Goal: Task Accomplishment & Management: Manage account settings

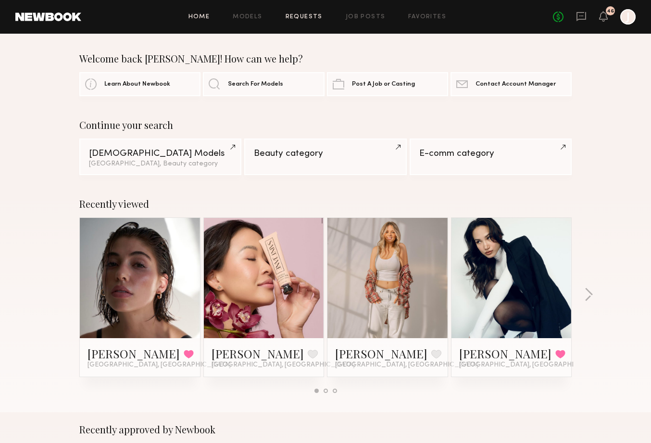
click at [309, 17] on link "Requests" at bounding box center [304, 17] width 37 height 6
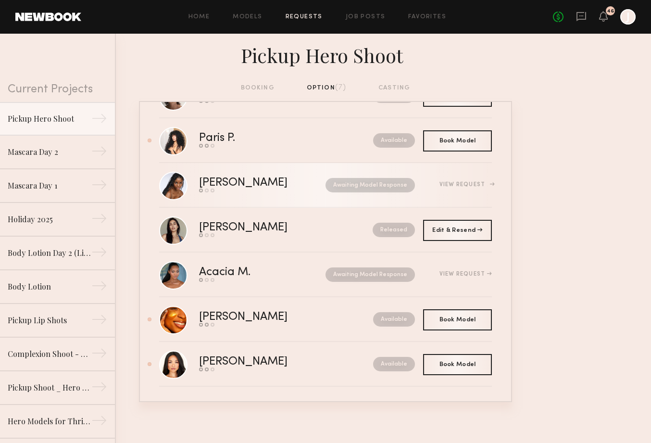
scroll to position [48, 0]
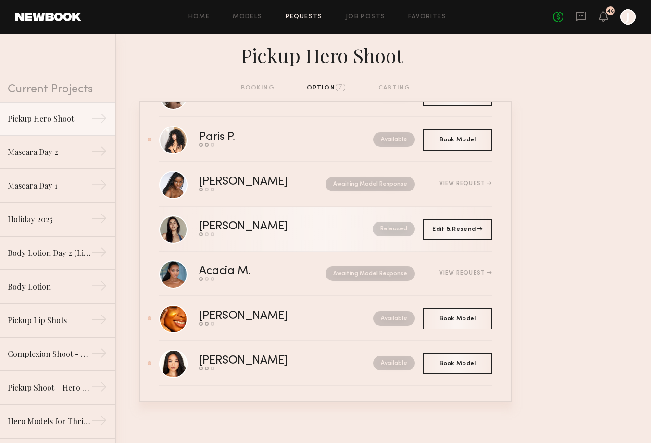
click at [301, 224] on div "Sharon C." at bounding box center [264, 226] width 131 height 11
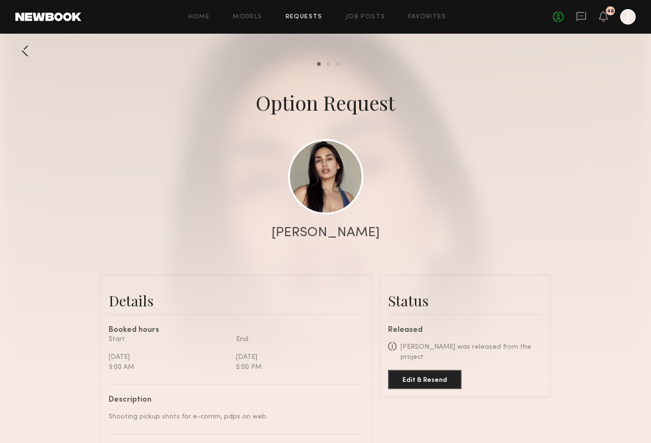
click at [26, 50] on div at bounding box center [24, 50] width 19 height 19
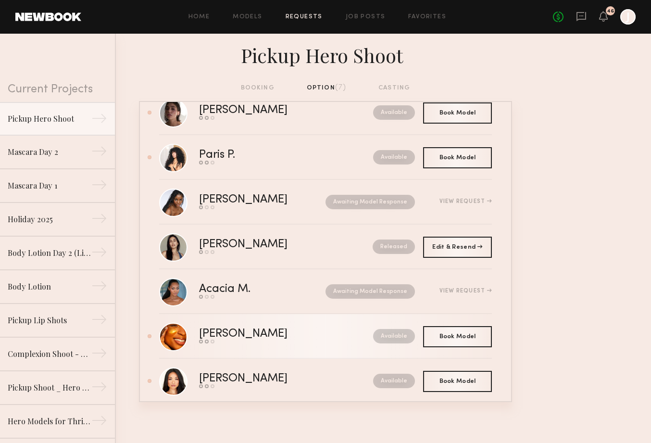
scroll to position [26, 0]
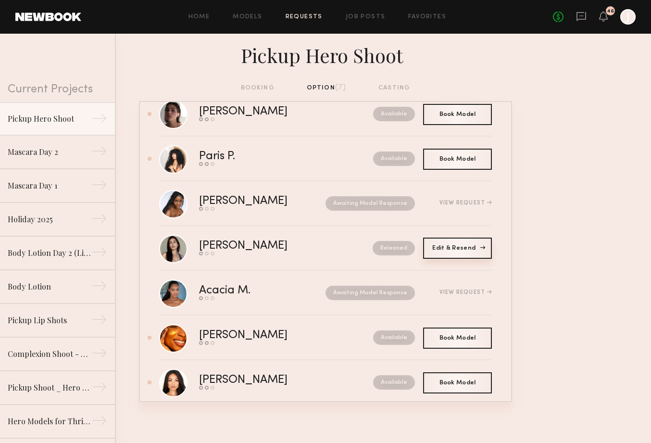
click at [442, 247] on div "Edit & Resend Resend" at bounding box center [457, 247] width 69 height 21
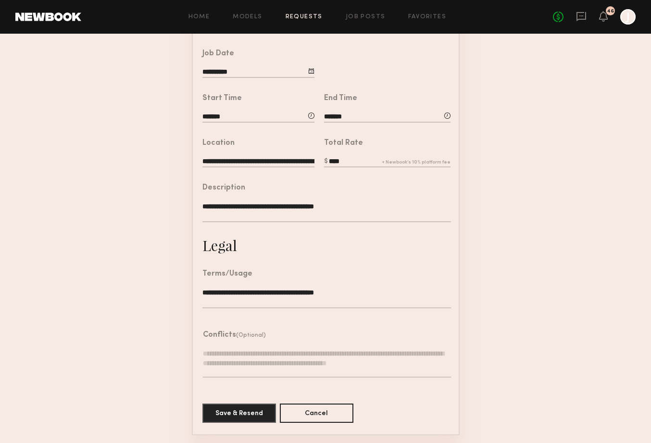
scroll to position [185, 0]
click at [254, 419] on button "Save & Resend" at bounding box center [239, 412] width 74 height 19
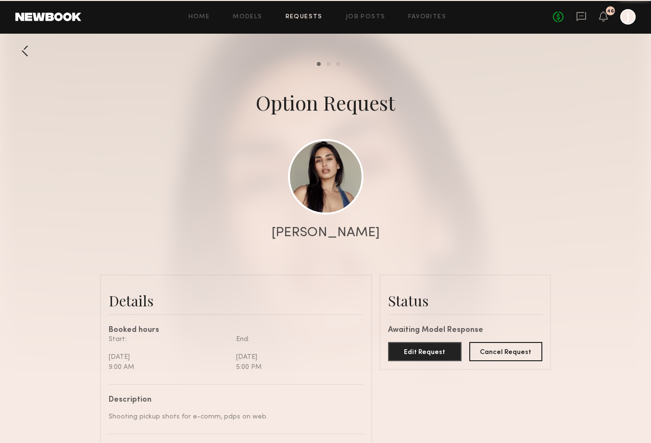
scroll to position [784, 0]
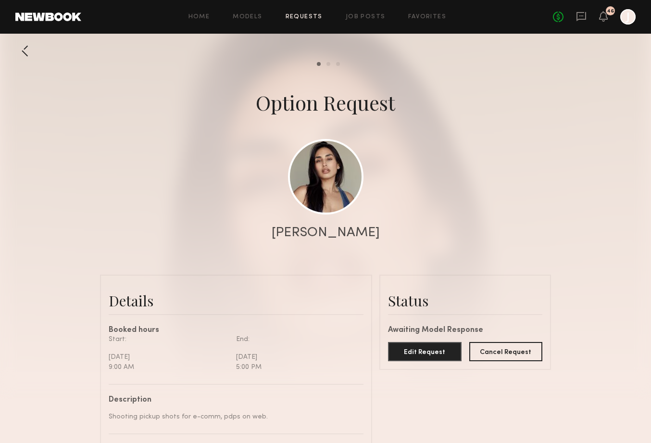
click at [24, 51] on div at bounding box center [24, 50] width 19 height 19
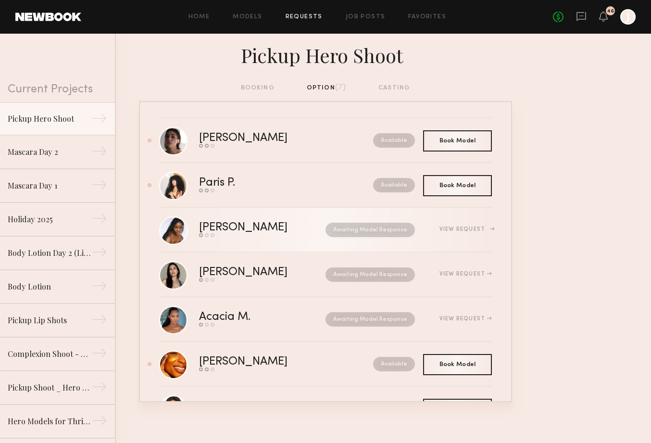
click at [266, 233] on div "Naomi B." at bounding box center [253, 227] width 108 height 11
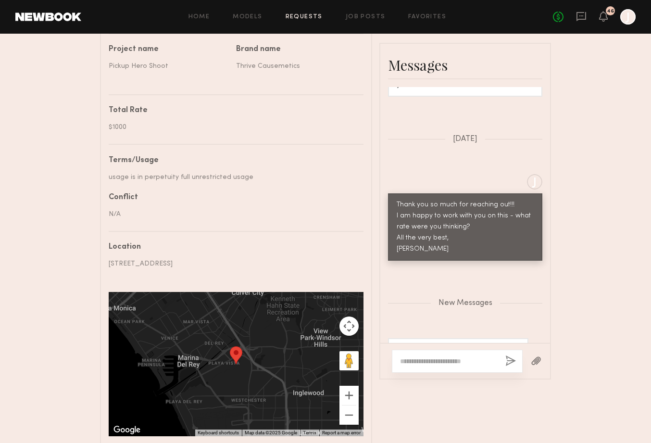
scroll to position [468, 0]
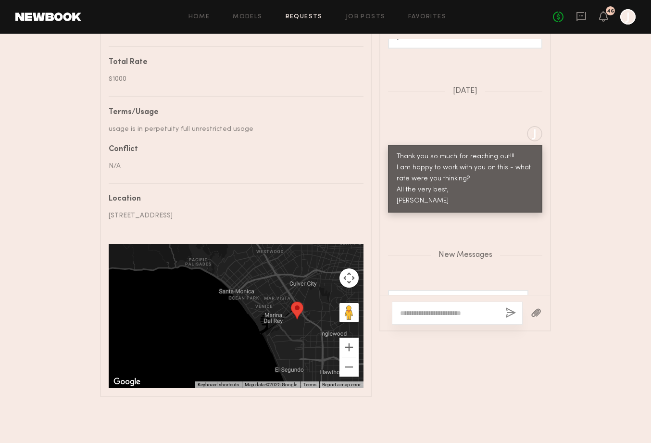
click at [421, 308] on textarea at bounding box center [449, 313] width 98 height 10
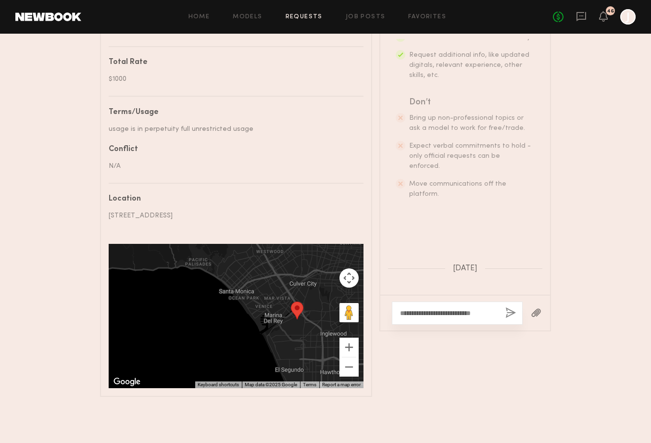
click at [496, 301] on div "**********" at bounding box center [457, 312] width 131 height 23
click at [491, 308] on textarea "**********" at bounding box center [449, 313] width 98 height 10
type textarea "**********"
drag, startPoint x: 442, startPoint y: 305, endPoint x: 385, endPoint y: 286, distance: 60.5
click at [385, 286] on div "**********" at bounding box center [465, 308] width 170 height 45
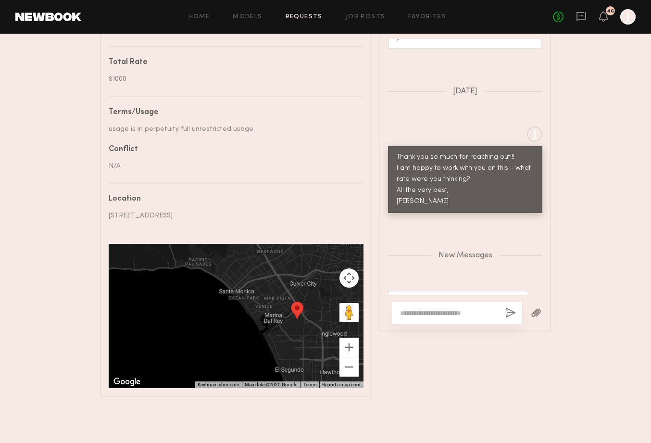
click at [301, 203] on nb-paragraph "12121 Bluff Creek Dr, Playa Vista, CA 90094, USA" at bounding box center [233, 212] width 248 height 18
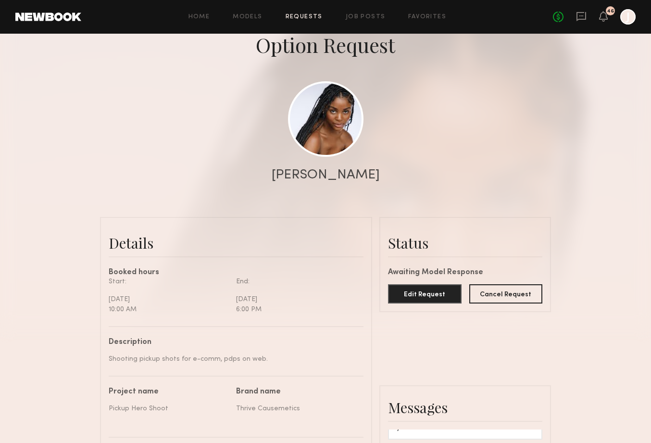
scroll to position [0, 0]
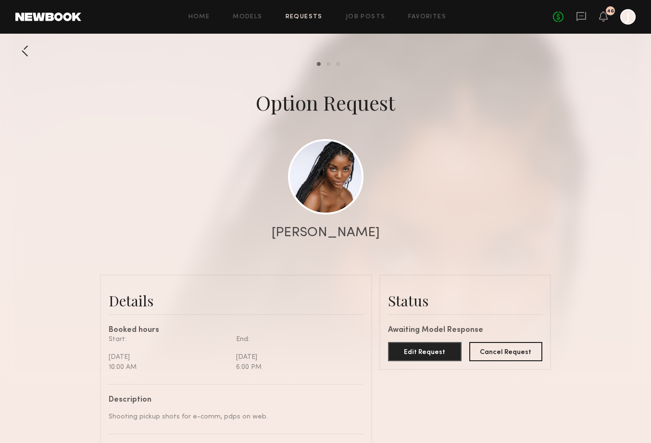
click at [24, 52] on div at bounding box center [24, 50] width 19 height 19
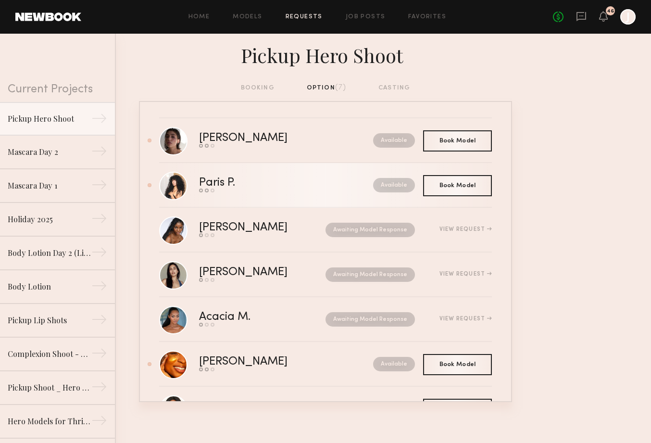
click at [249, 188] on div "Paris P." at bounding box center [251, 182] width 105 height 11
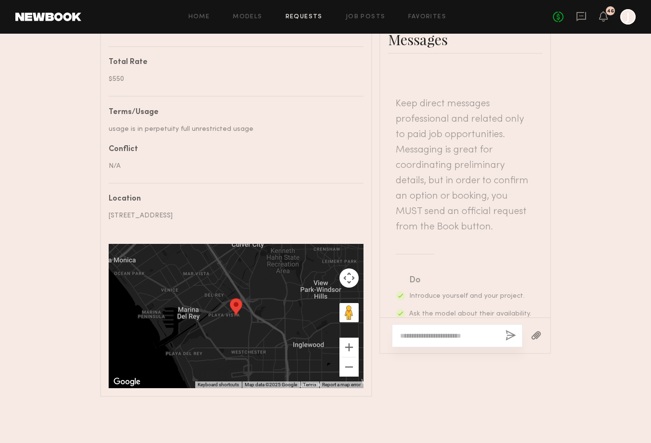
scroll to position [179, 0]
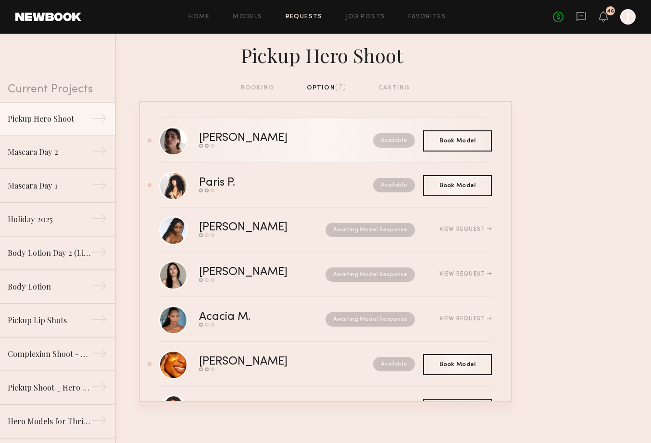
click at [304, 139] on div "Kelsey H." at bounding box center [264, 138] width 131 height 11
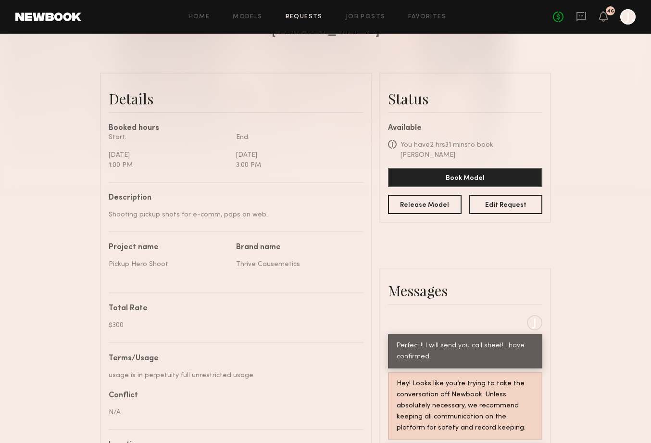
scroll to position [202, 0]
click at [311, 15] on link "Requests" at bounding box center [304, 17] width 37 height 6
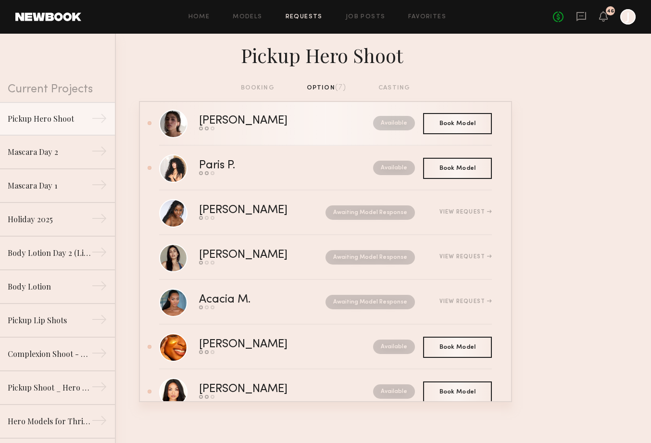
scroll to position [20, 0]
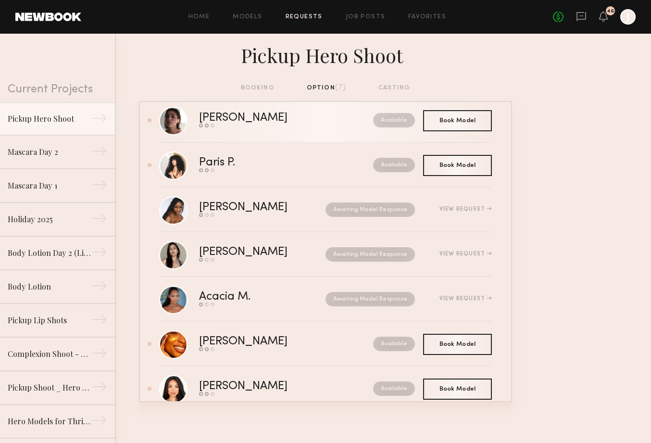
click at [239, 119] on div "Kelsey H." at bounding box center [264, 117] width 131 height 11
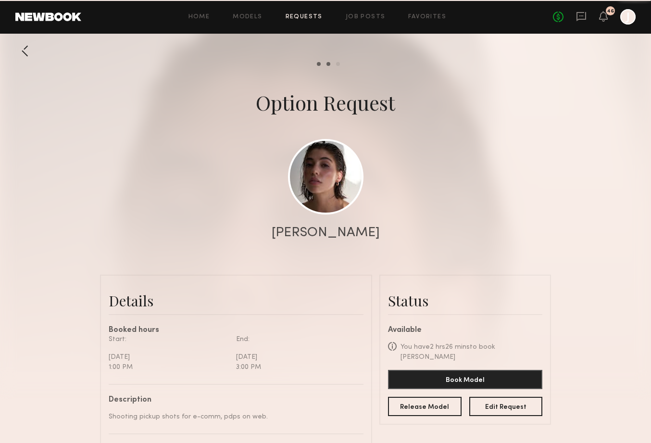
scroll to position [1423, 0]
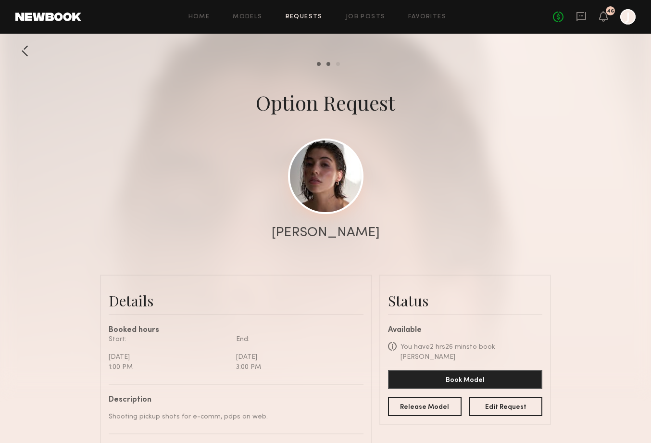
click at [302, 187] on link at bounding box center [325, 175] width 75 height 75
click at [30, 53] on div at bounding box center [24, 50] width 19 height 19
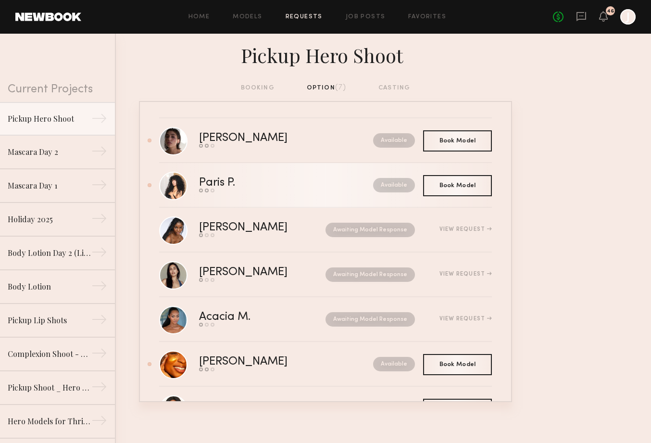
scroll to position [48, 0]
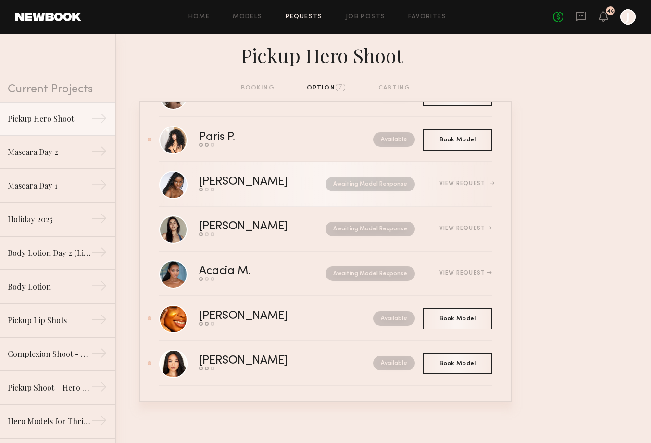
click at [223, 181] on div "Naomi B." at bounding box center [253, 181] width 108 height 11
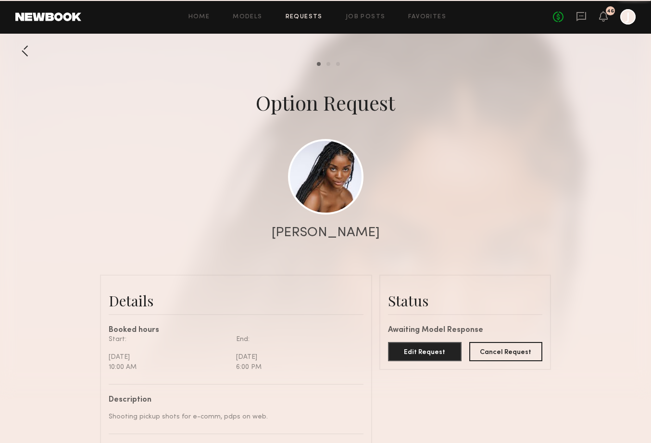
scroll to position [544, 0]
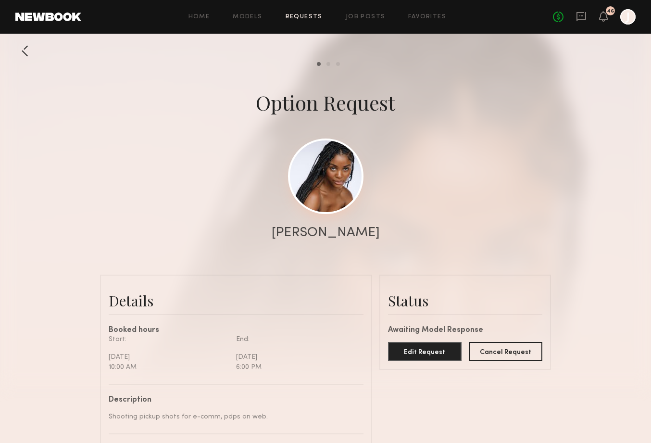
click at [333, 201] on link at bounding box center [325, 175] width 75 height 75
drag, startPoint x: 37, startPoint y: 53, endPoint x: 29, endPoint y: 54, distance: 7.8
click at [36, 53] on div at bounding box center [325, 192] width 651 height 385
click at [28, 54] on div at bounding box center [24, 50] width 19 height 19
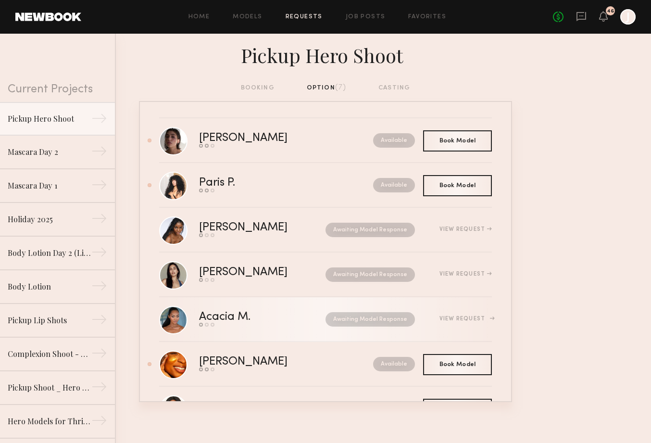
scroll to position [48, 0]
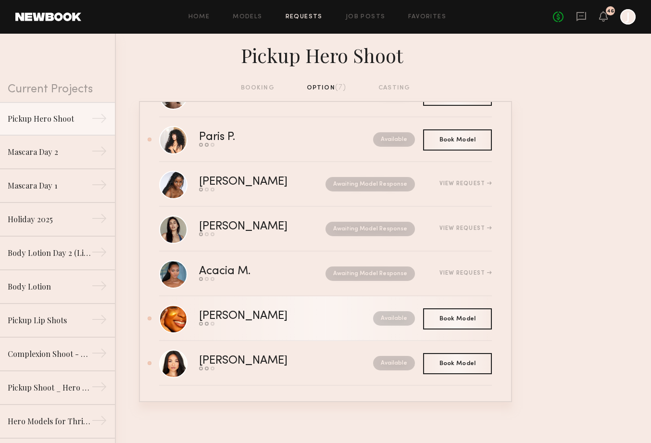
click at [293, 324] on div "Send request Model response Book model" at bounding box center [264, 324] width 131 height 4
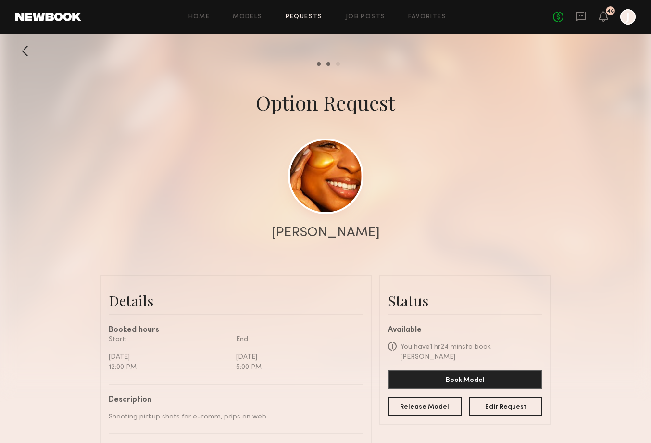
scroll to position [1282, 0]
click at [313, 210] on link at bounding box center [325, 175] width 75 height 75
click at [21, 56] on div at bounding box center [24, 50] width 19 height 19
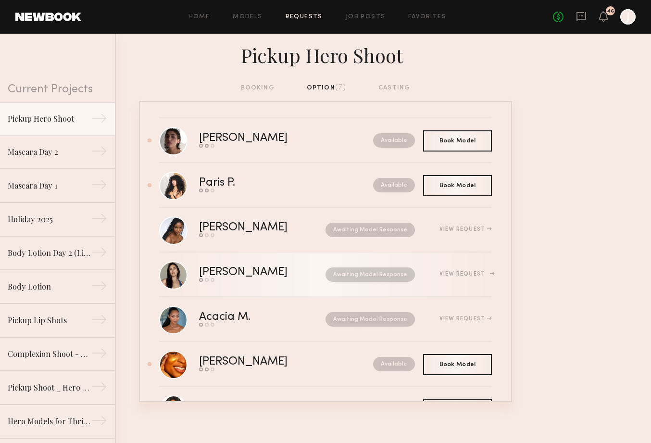
scroll to position [48, 0]
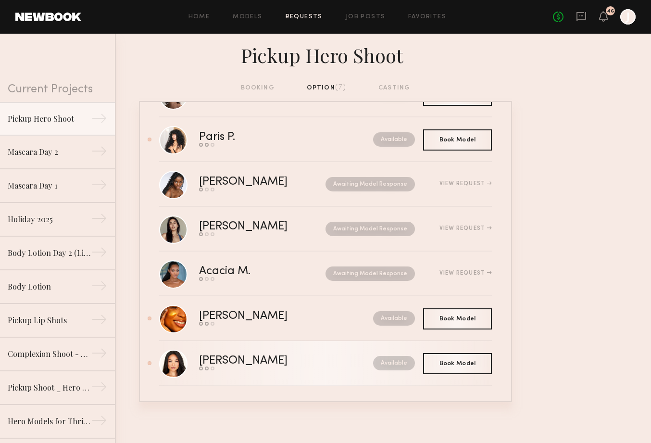
click at [249, 362] on div "Jules A." at bounding box center [264, 360] width 131 height 11
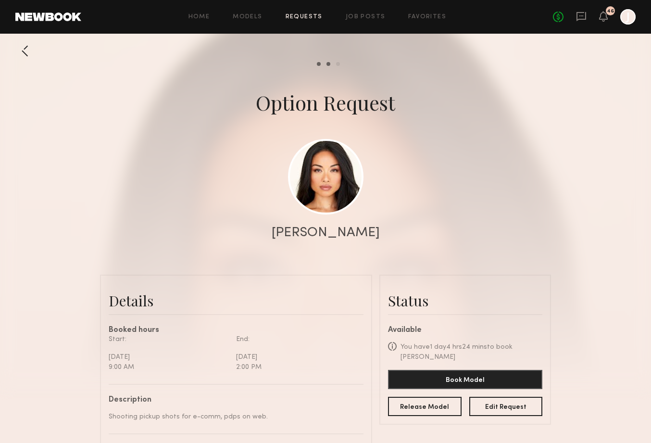
scroll to position [684, 0]
click at [331, 205] on link at bounding box center [325, 175] width 75 height 75
click at [24, 51] on div at bounding box center [24, 50] width 19 height 19
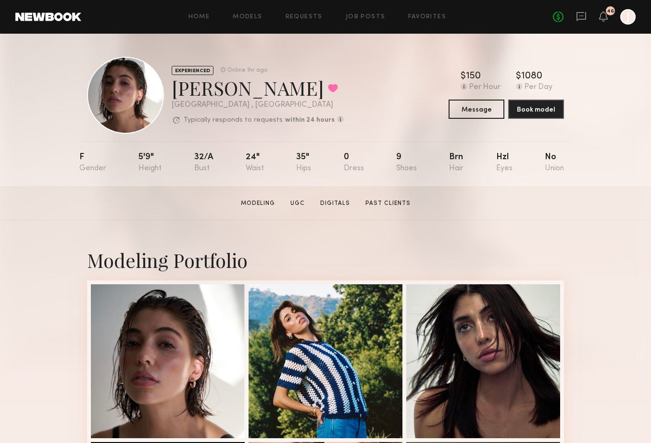
click at [187, 96] on div "Kelsey H. Favorited" at bounding box center [258, 87] width 172 height 25
drag, startPoint x: 174, startPoint y: 95, endPoint x: 249, endPoint y: 99, distance: 74.6
click at [249, 99] on div "Kelsey H. Favorited" at bounding box center [258, 87] width 172 height 25
copy div "Kelsey H"
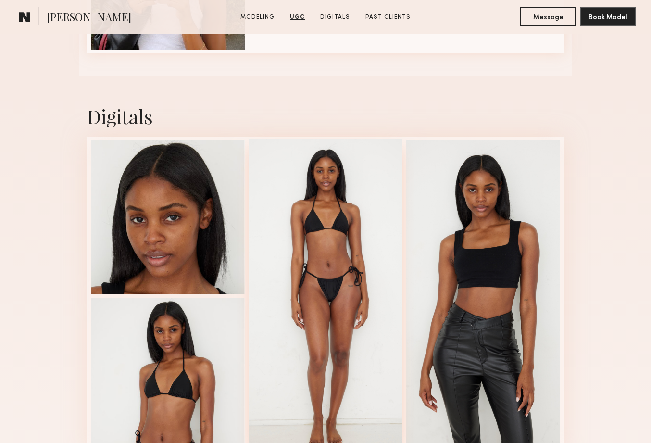
scroll to position [1521, 0]
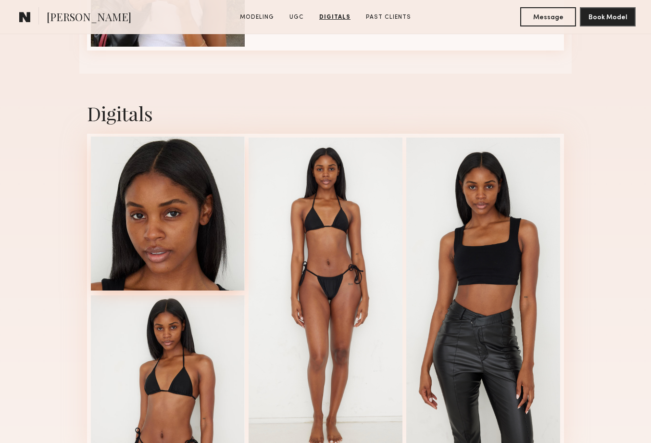
click at [144, 209] on div at bounding box center [168, 214] width 154 height 154
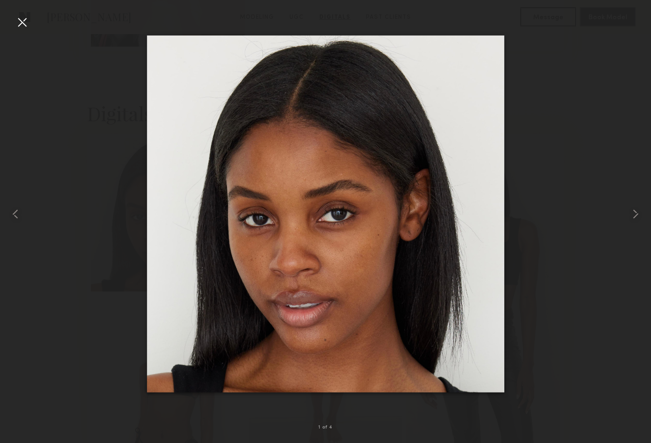
click at [17, 25] on div at bounding box center [21, 21] width 15 height 15
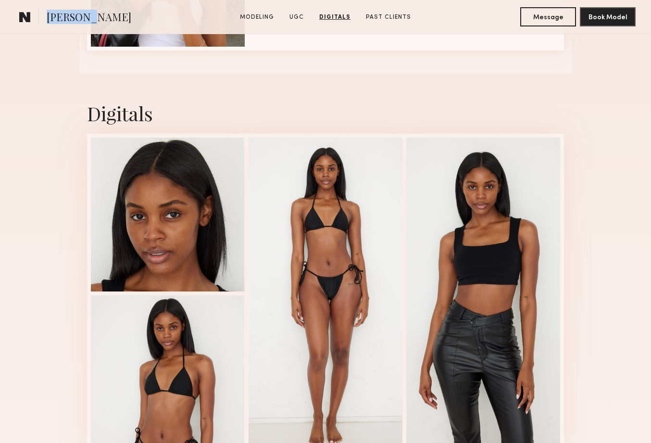
drag, startPoint x: 96, startPoint y: 17, endPoint x: 49, endPoint y: 17, distance: 47.1
click at [49, 17] on section "Naomi B." at bounding box center [95, 16] width 161 height 19
copy span "Naomi B."
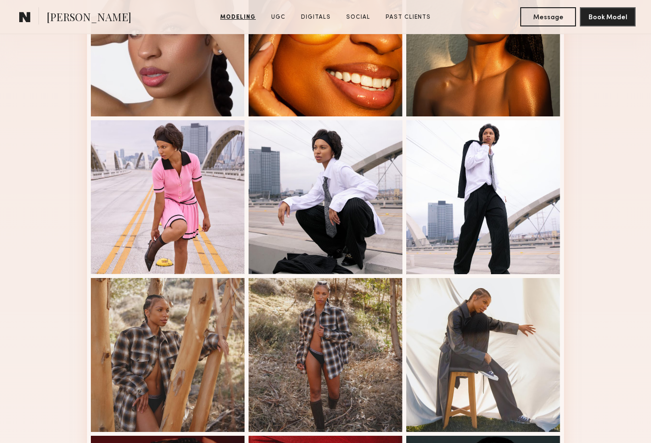
scroll to position [174, 0]
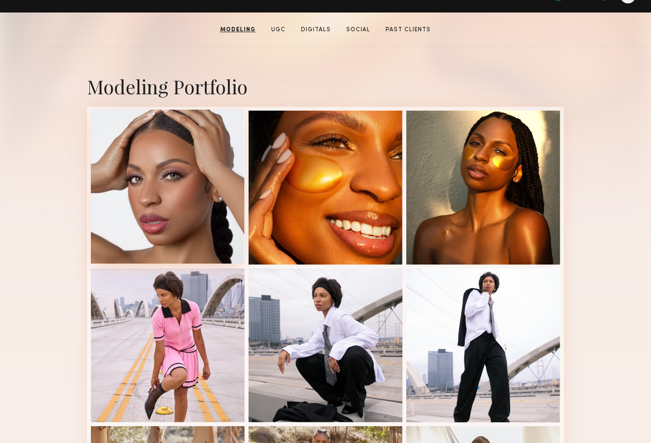
click at [157, 196] on div at bounding box center [168, 187] width 154 height 154
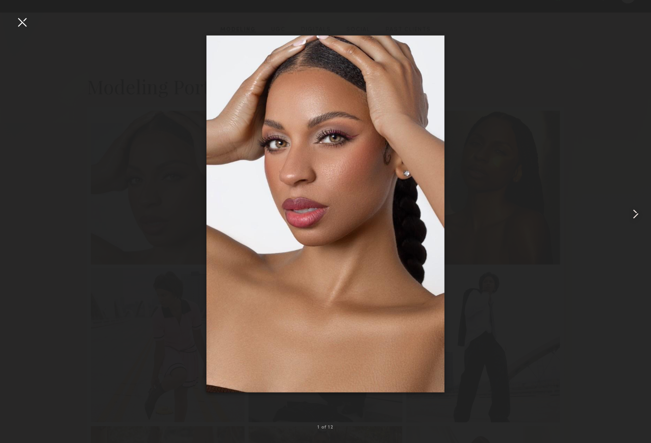
click at [636, 213] on common-icon at bounding box center [635, 213] width 15 height 15
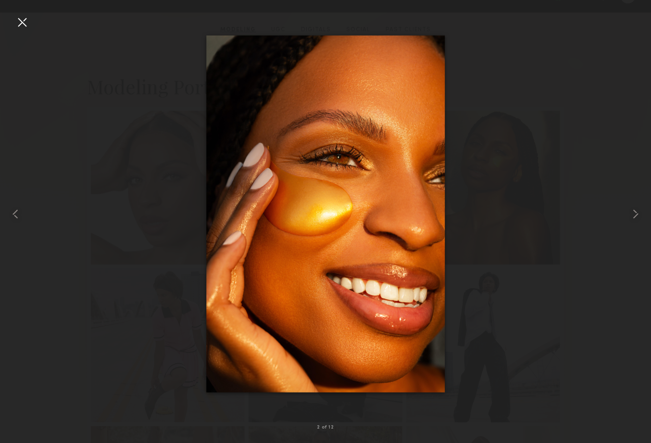
click at [20, 23] on div at bounding box center [21, 21] width 15 height 15
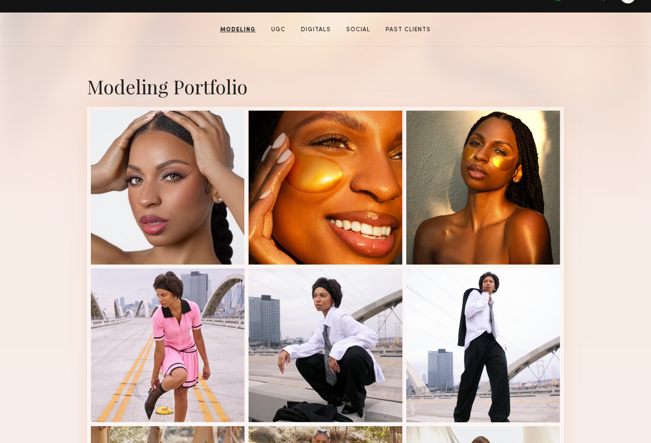
scroll to position [0, 0]
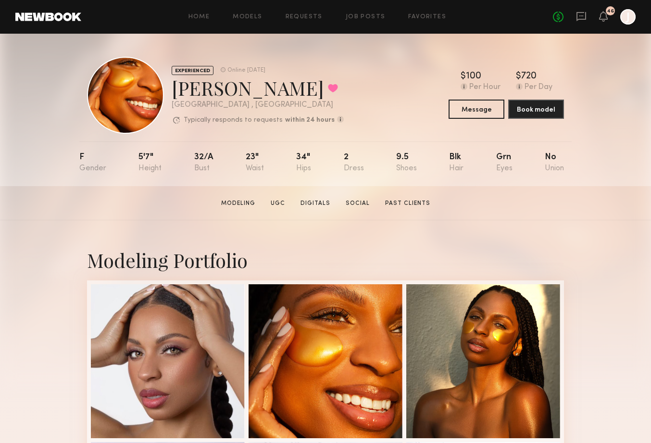
click at [183, 93] on div "Danika E. Favorited" at bounding box center [258, 87] width 172 height 25
drag, startPoint x: 174, startPoint y: 93, endPoint x: 253, endPoint y: 94, distance: 78.4
click at [253, 94] on div "Danika E. Favorited" at bounding box center [258, 87] width 172 height 25
copy div "[PERSON_NAME]"
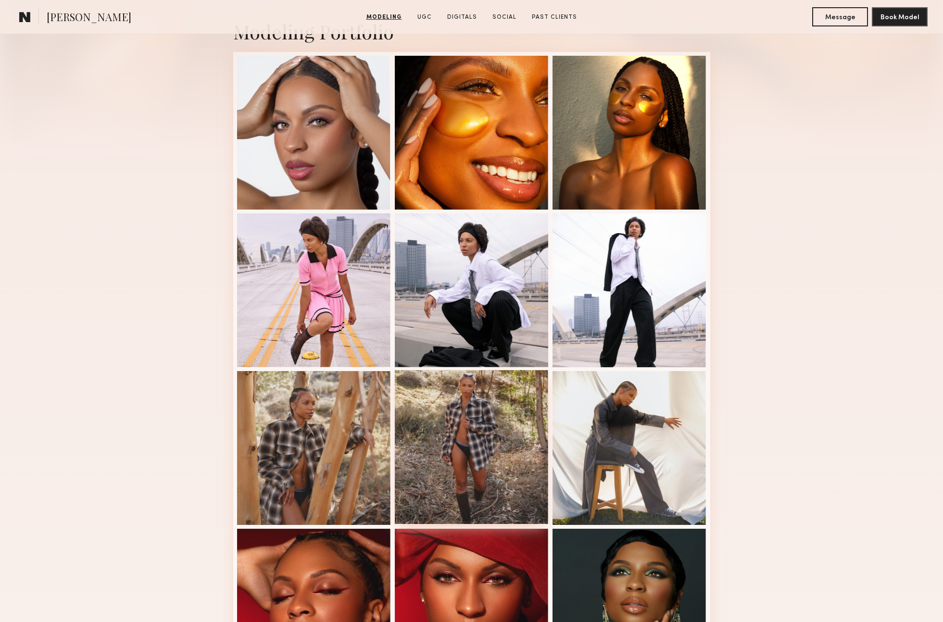
scroll to position [146, 0]
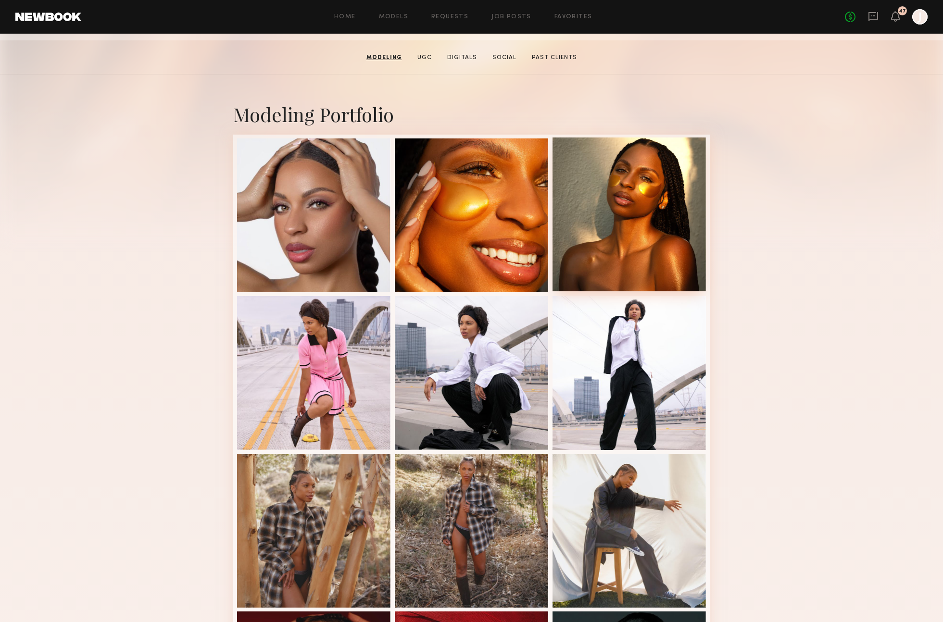
click at [655, 219] on div at bounding box center [629, 214] width 154 height 154
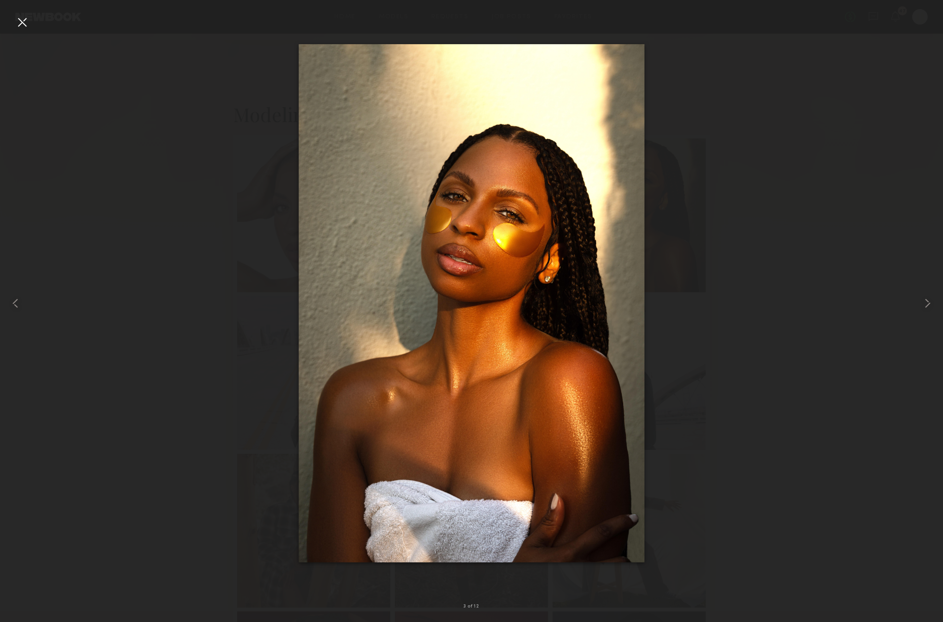
drag, startPoint x: 72, startPoint y: 296, endPoint x: 65, endPoint y: 296, distance: 6.2
click at [68, 296] on div at bounding box center [471, 303] width 943 height 576
click at [23, 24] on div at bounding box center [21, 21] width 15 height 15
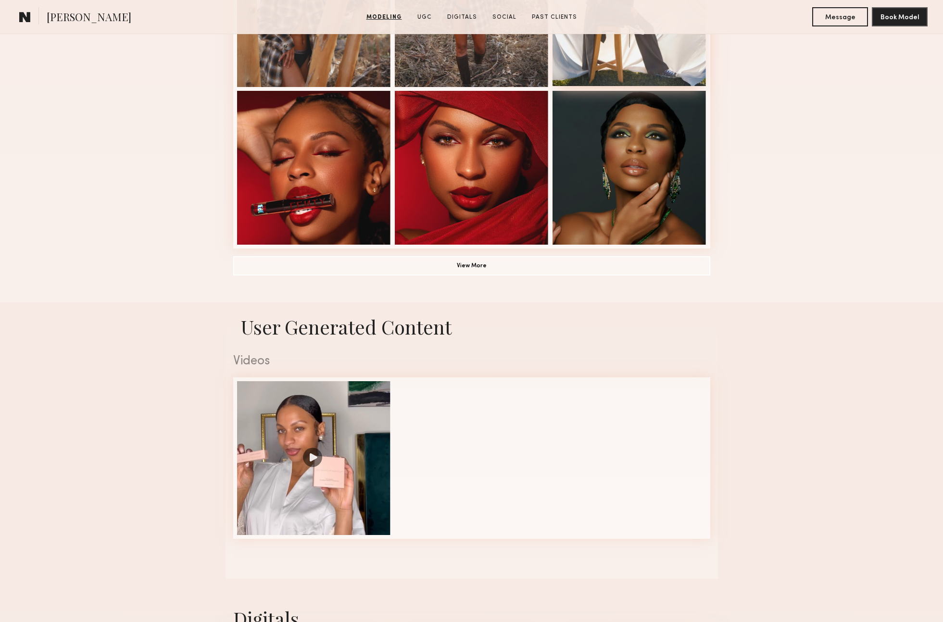
scroll to position [697, 0]
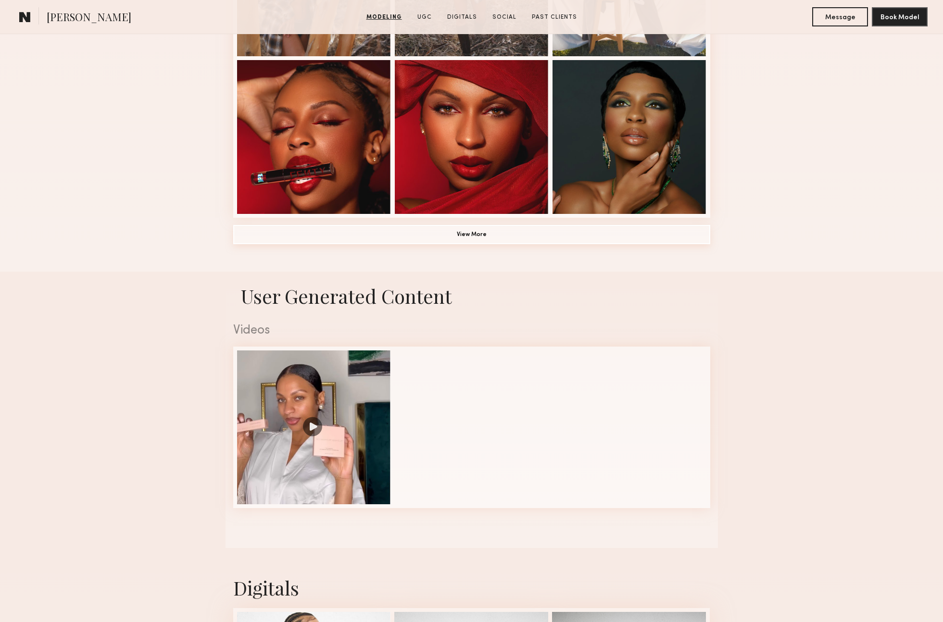
click at [470, 235] on button "View More" at bounding box center [471, 234] width 477 height 19
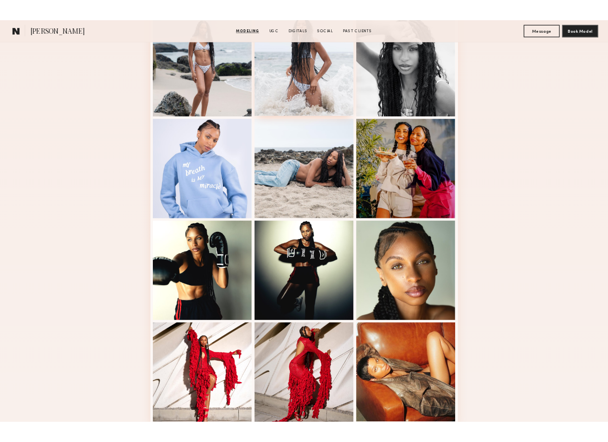
scroll to position [923, 0]
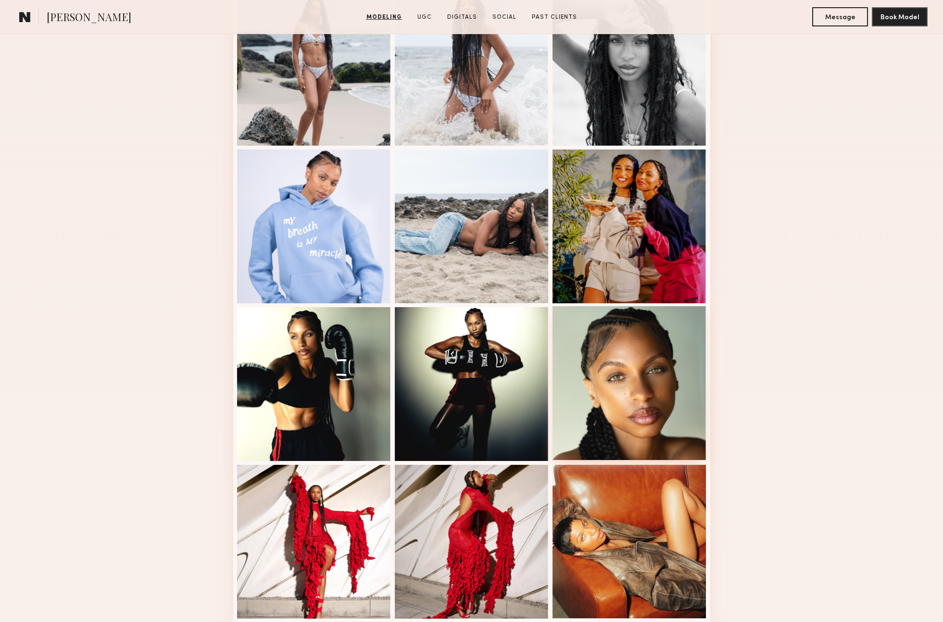
click at [651, 420] on div at bounding box center [629, 383] width 154 height 154
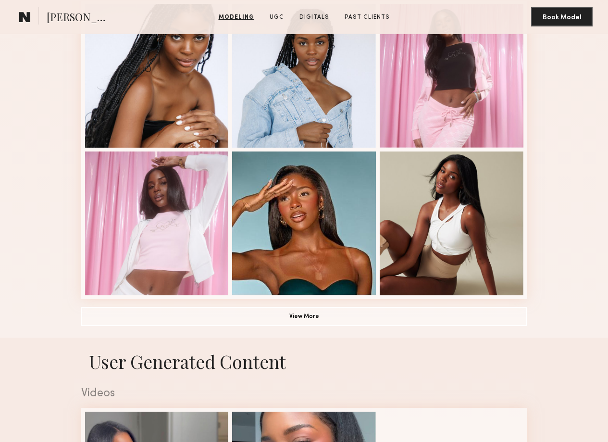
scroll to position [542, 0]
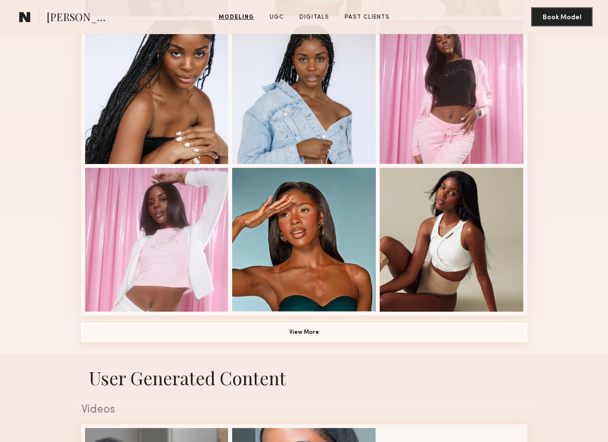
click at [308, 336] on button "View More" at bounding box center [304, 332] width 446 height 19
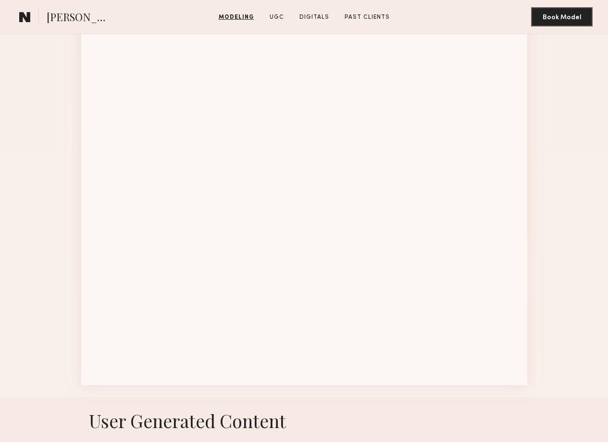
scroll to position [1058, 0]
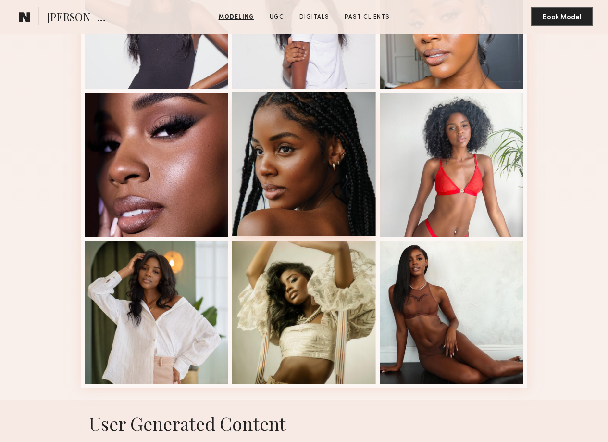
click at [309, 197] on div at bounding box center [304, 164] width 144 height 144
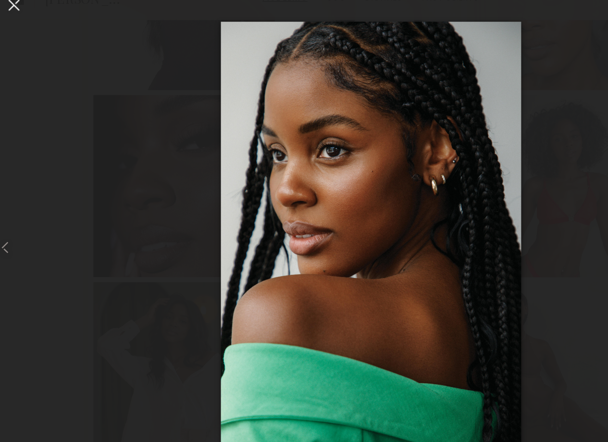
click at [18, 25] on div at bounding box center [21, 21] width 15 height 15
